Goal: Task Accomplishment & Management: Complete application form

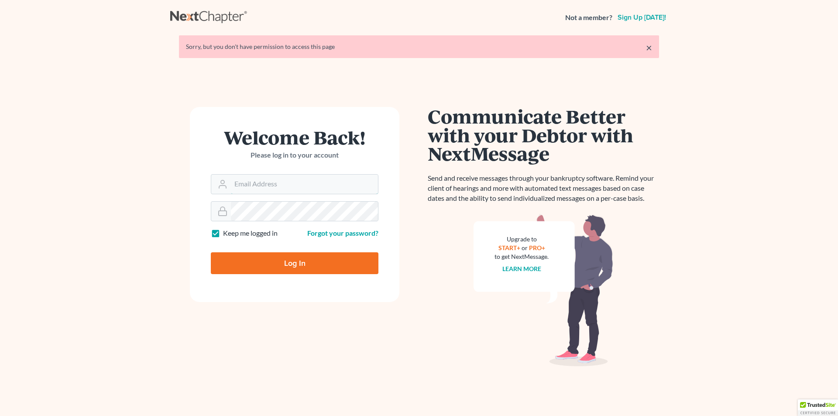
type input "[PERSON_NAME][EMAIL_ADDRESS][DOMAIN_NAME]"
click at [294, 262] on input "Log In" at bounding box center [295, 263] width 168 height 22
type input "Thinking..."
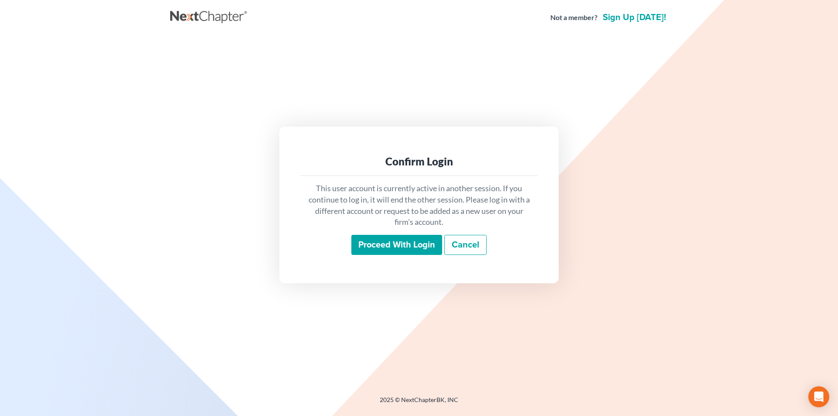
click at [369, 244] on input "Proceed with login" at bounding box center [396, 245] width 91 height 20
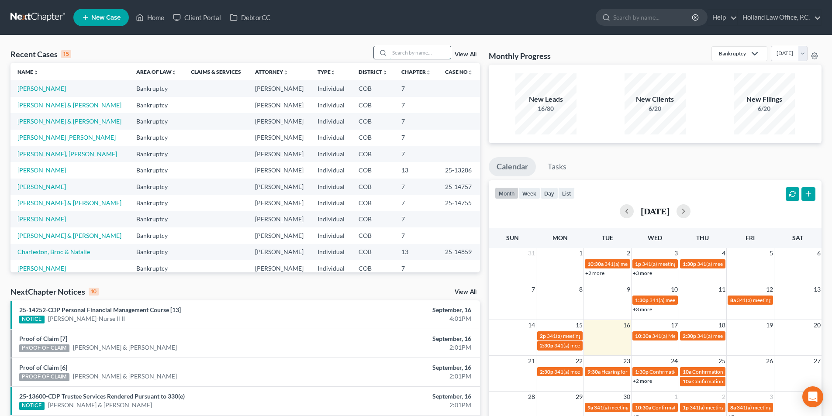
click at [417, 56] on input "search" at bounding box center [419, 52] width 61 height 13
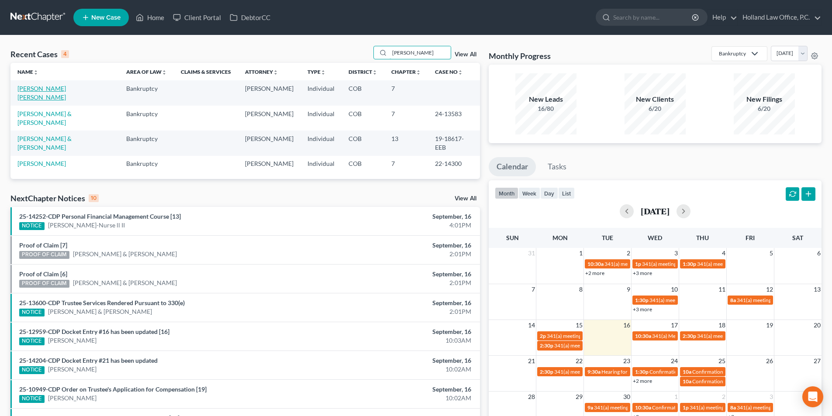
type input "Soto"
click at [35, 90] on link "Soto Morales, Samuel" at bounding box center [41, 93] width 48 height 16
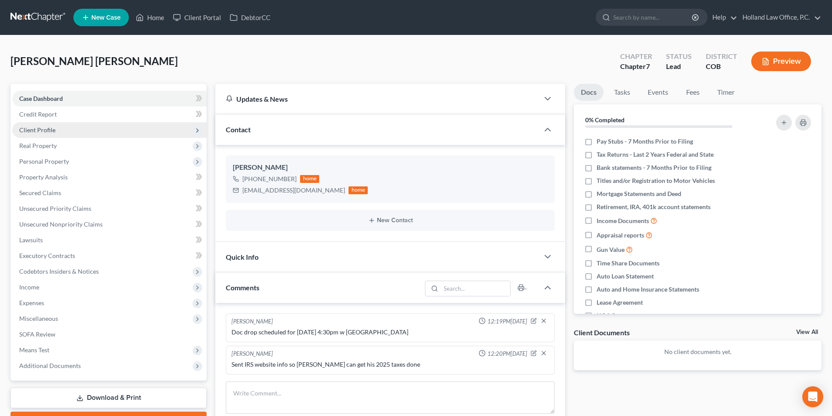
click at [45, 129] on span "Client Profile" at bounding box center [37, 129] width 36 height 7
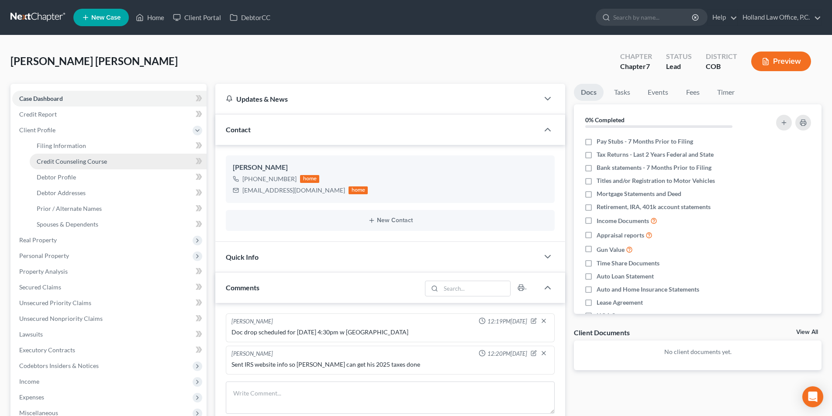
click at [47, 161] on span "Credit Counseling Course" at bounding box center [72, 161] width 70 height 7
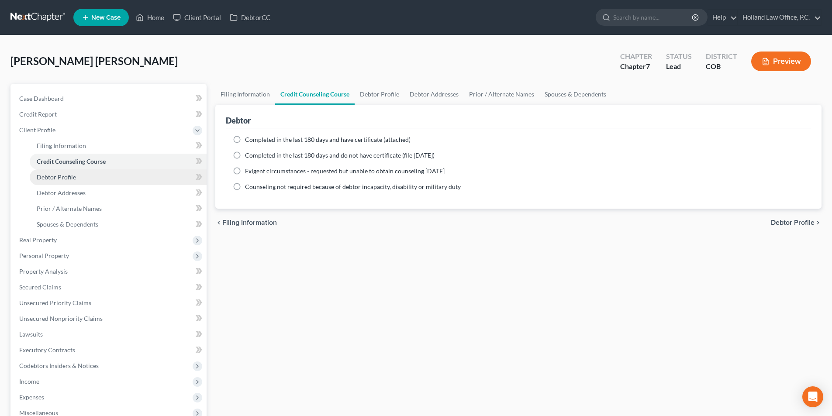
click at [49, 178] on span "Debtor Profile" at bounding box center [56, 176] width 39 height 7
select select "0"
